Goal: Task Accomplishment & Management: Manage account settings

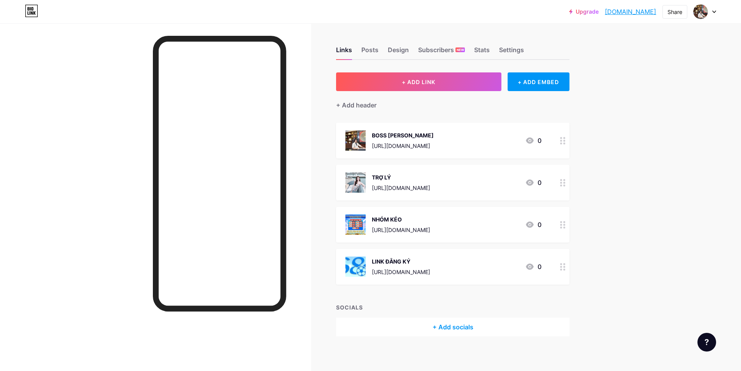
click at [376, 131] on div "Upgrade [DOMAIN_NAME] [DOMAIN_NAME] Share Switch accounts Hoàng phong [DOMAIN_N…" at bounding box center [370, 187] width 741 height 375
click at [375, 57] on div "Bài viết" at bounding box center [380, 52] width 22 height 14
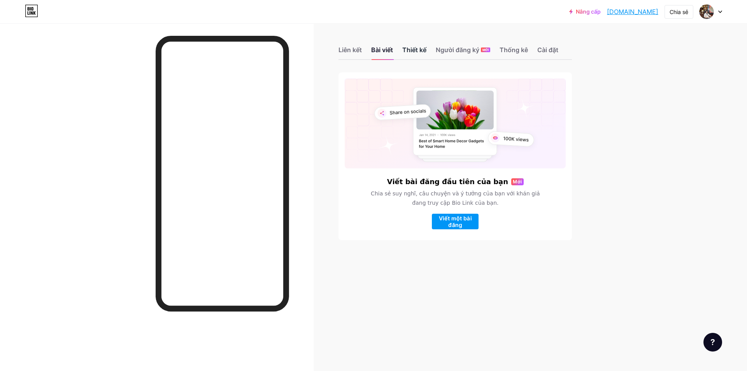
click at [376, 51] on font "Thiết kế" at bounding box center [414, 50] width 24 height 8
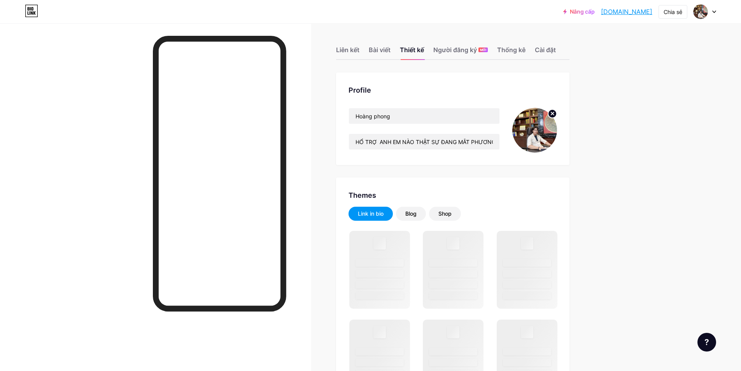
click at [376, 44] on div "Liên kết Bài viết Thiết kế Người đăng ký MỚI Thống kê Cài đặt" at bounding box center [452, 46] width 233 height 27
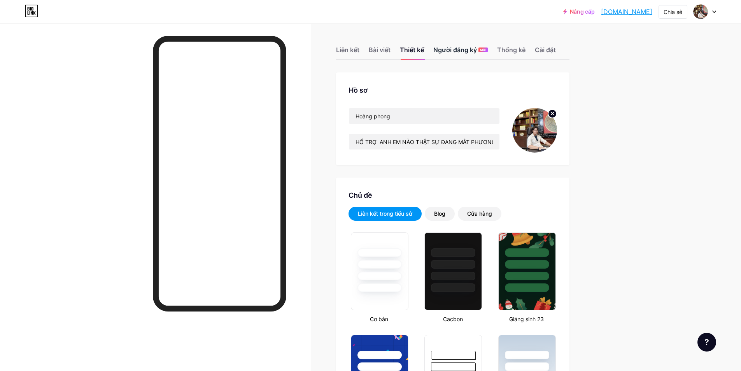
click at [376, 50] on font "Người đăng ký" at bounding box center [455, 50] width 44 height 8
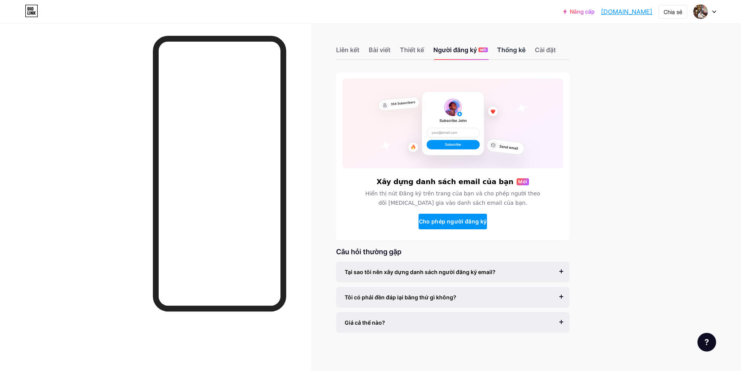
click at [376, 47] on font "Thống kê" at bounding box center [511, 50] width 28 height 8
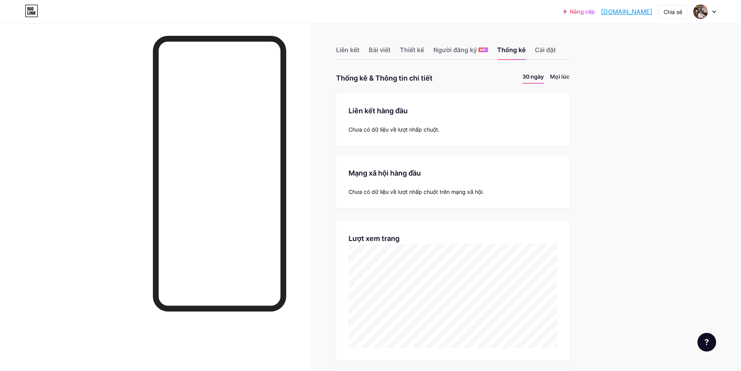
click at [376, 76] on font "Mọi lúc" at bounding box center [559, 76] width 19 height 7
click at [376, 76] on ul "30 ngày Mọi lúc" at bounding box center [542, 77] width 53 height 11
click at [376, 76] on font "30 ngày" at bounding box center [533, 76] width 21 height 7
click at [376, 45] on div "Cài đặt" at bounding box center [545, 52] width 21 height 14
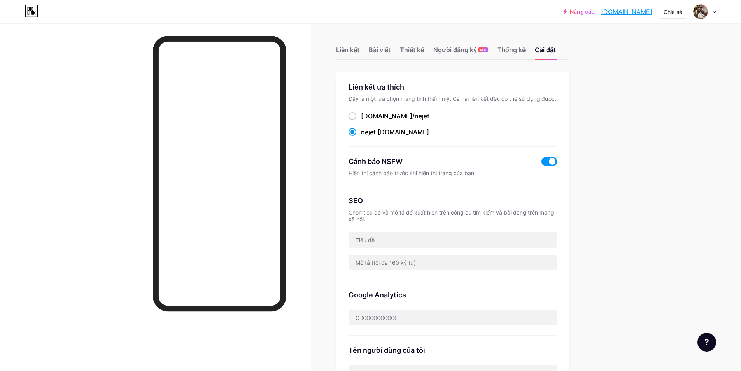
click at [369, 121] on div "[DOMAIN_NAME]/ nejet nejet .[DOMAIN_NAME]" at bounding box center [453, 124] width 209 height 26
click at [369, 119] on font "[DOMAIN_NAME]/" at bounding box center [388, 116] width 54 height 8
click at [366, 121] on input "[DOMAIN_NAME]/ nejet" at bounding box center [363, 123] width 5 height 5
radio input "true"
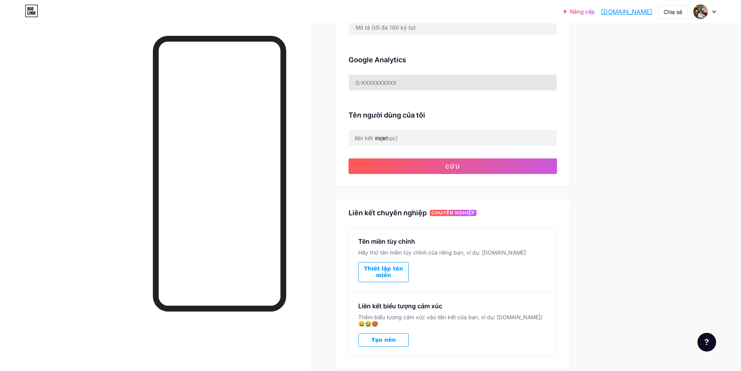
scroll to position [272, 0]
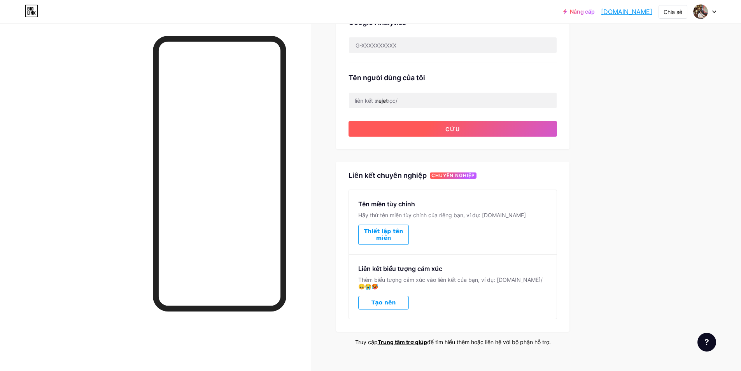
drag, startPoint x: 460, startPoint y: 137, endPoint x: 464, endPoint y: 131, distance: 7.6
click at [376, 131] on button "Cứu" at bounding box center [453, 129] width 209 height 16
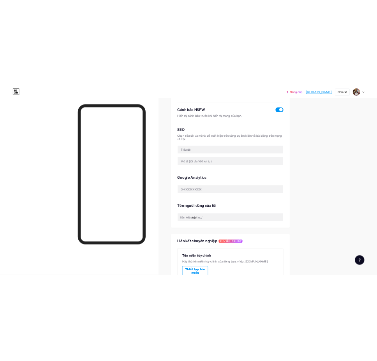
scroll to position [0, 0]
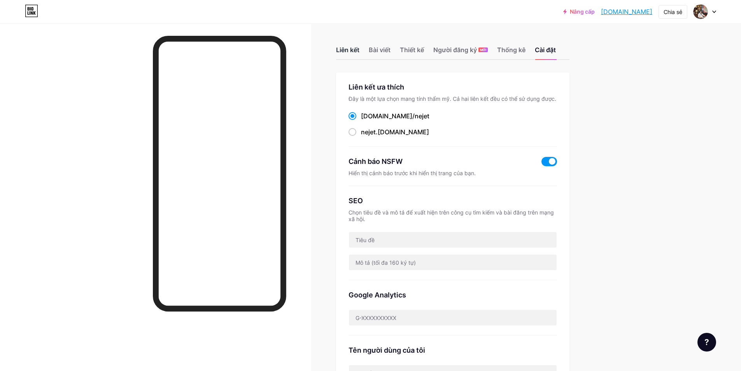
click at [354, 49] on font "Liên kết" at bounding box center [347, 50] width 23 height 8
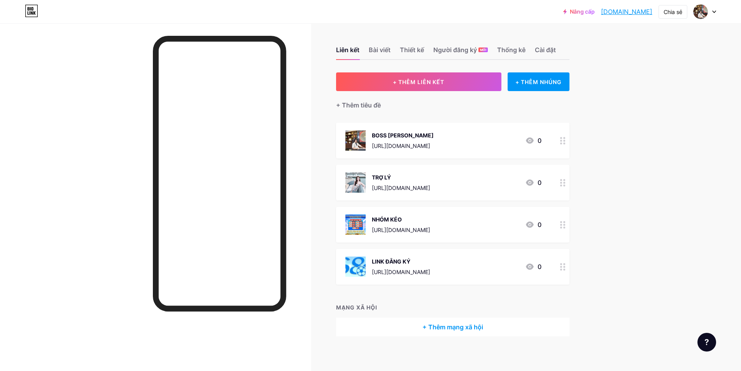
click at [376, 14] on font "[DOMAIN_NAME]" at bounding box center [626, 12] width 51 height 8
click at [376, 265] on div "LINK ĐẰNG KÝ" at bounding box center [401, 261] width 58 height 8
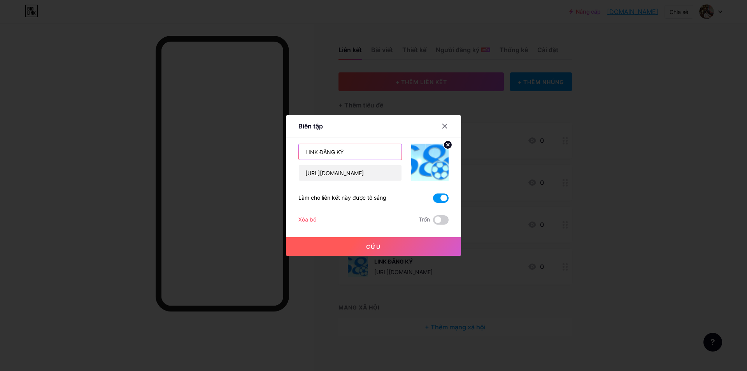
click at [324, 149] on input "LINK ĐẰNG KÝ" at bounding box center [350, 152] width 103 height 16
type input "LINK ĐĂNG KÝ"
click at [376, 247] on button "Cứu" at bounding box center [373, 246] width 175 height 19
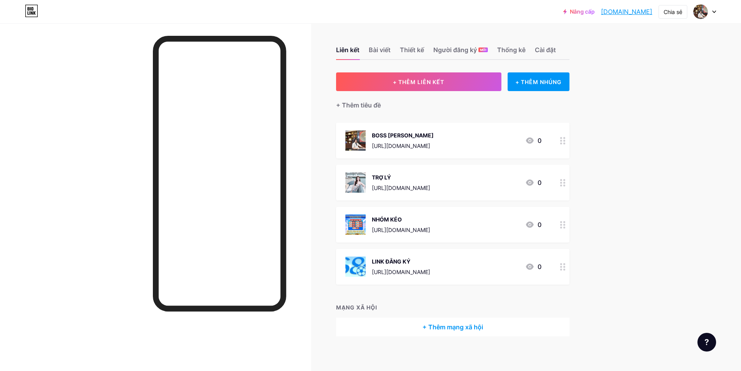
click at [108, 112] on div at bounding box center [155, 208] width 311 height 371
